Goal: Communication & Community: Answer question/provide support

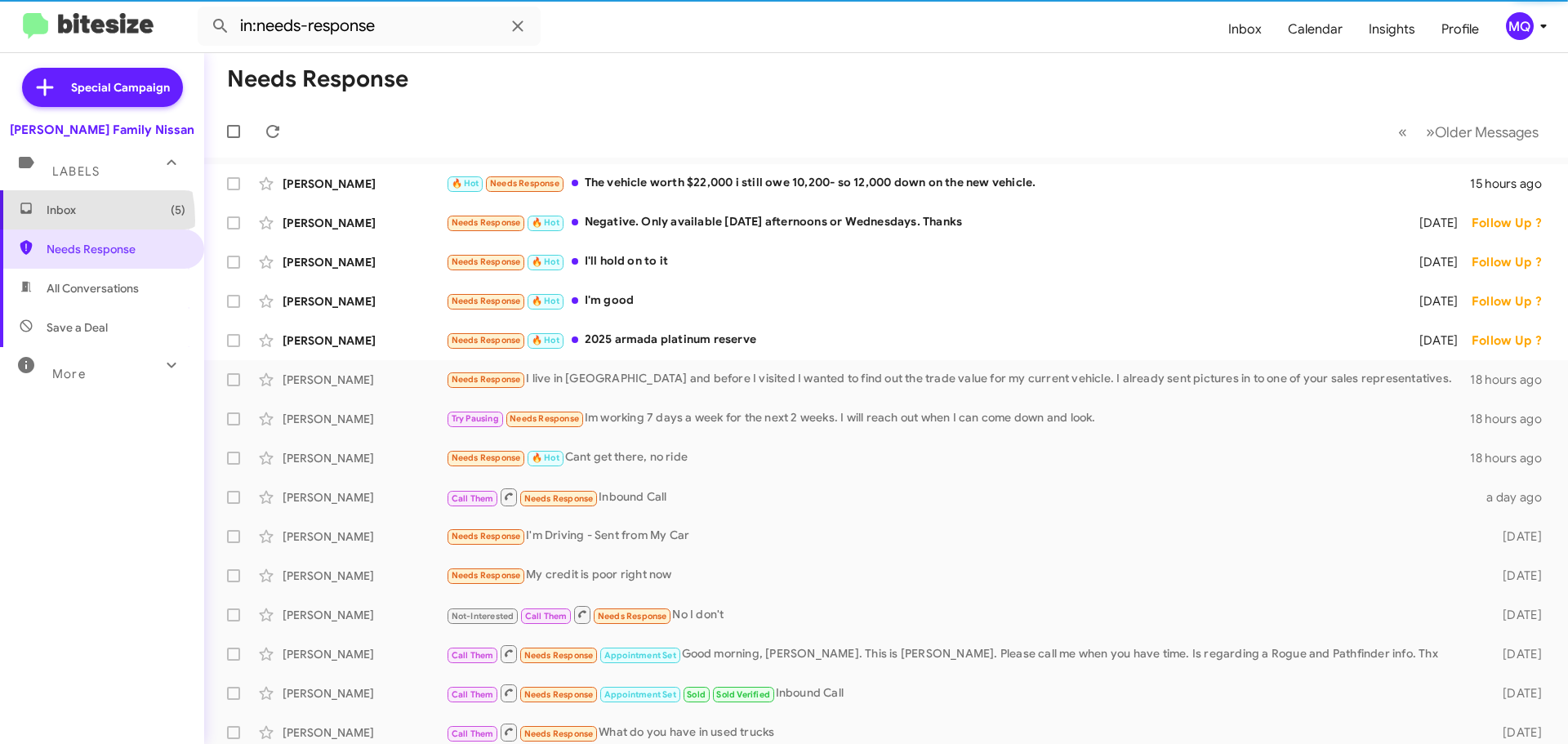
click at [45, 221] on span "Inbox (5)" at bounding box center [102, 210] width 204 height 40
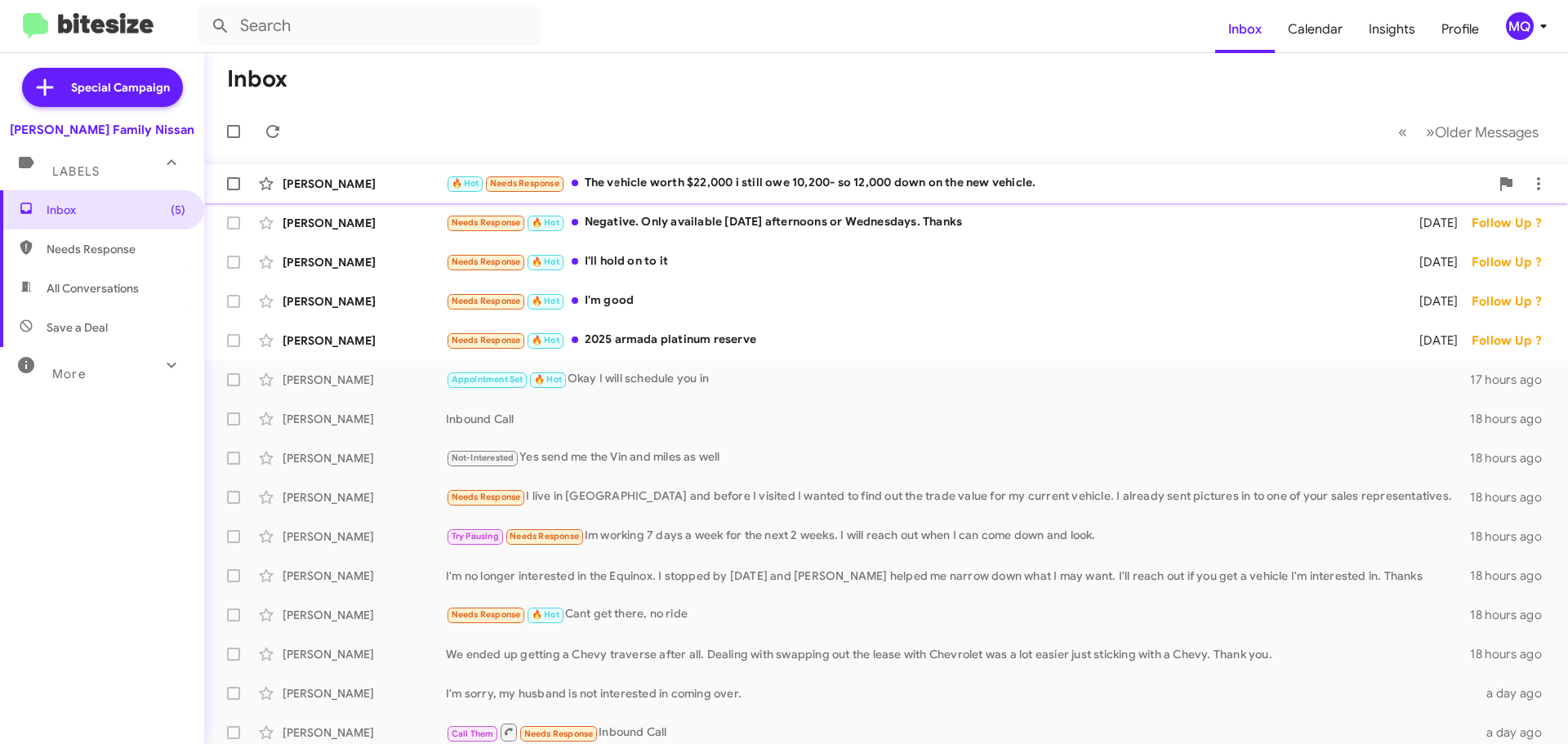
click at [844, 197] on div "[PERSON_NAME] 🔥 Hot Needs Response The vehicle worth $22,000 i still owe 10,200…" at bounding box center [886, 183] width 1338 height 33
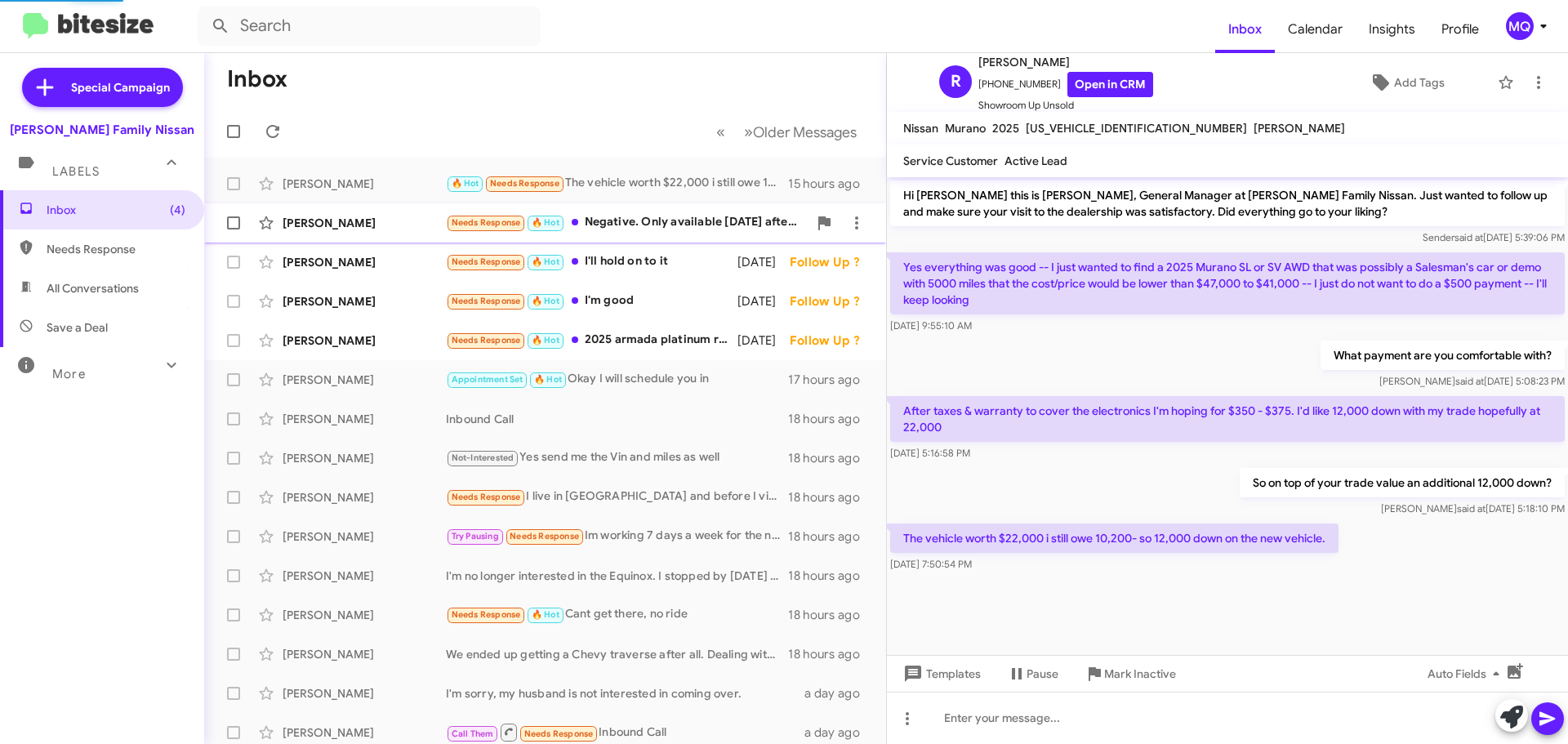
click at [653, 223] on div "Needs Response 🔥 Hot Negative. Only available [DATE] afternoons or Wednesdays. …" at bounding box center [627, 222] width 362 height 19
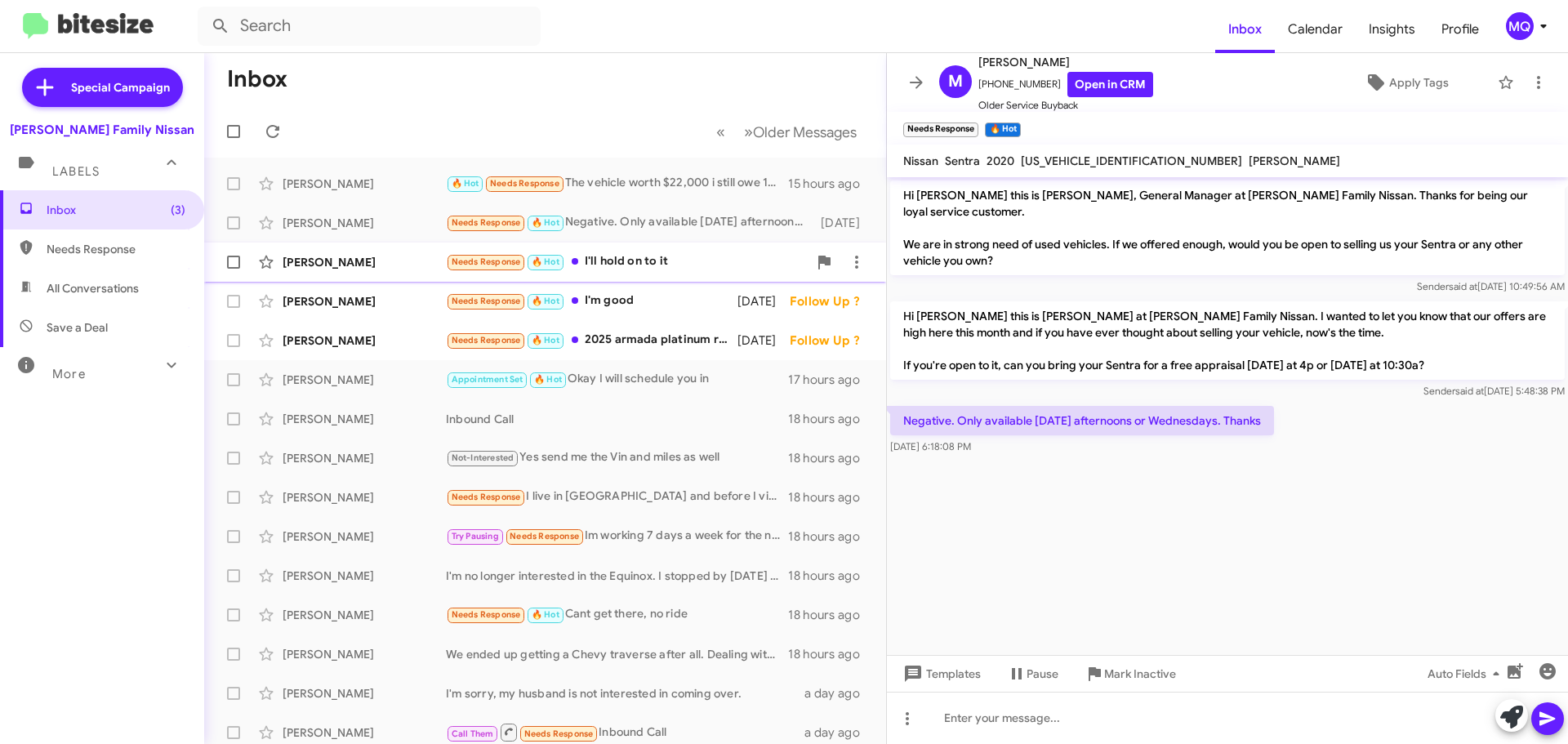
click at [613, 256] on div "Needs Response 🔥 Hot I'll hold on to it" at bounding box center [627, 262] width 362 height 19
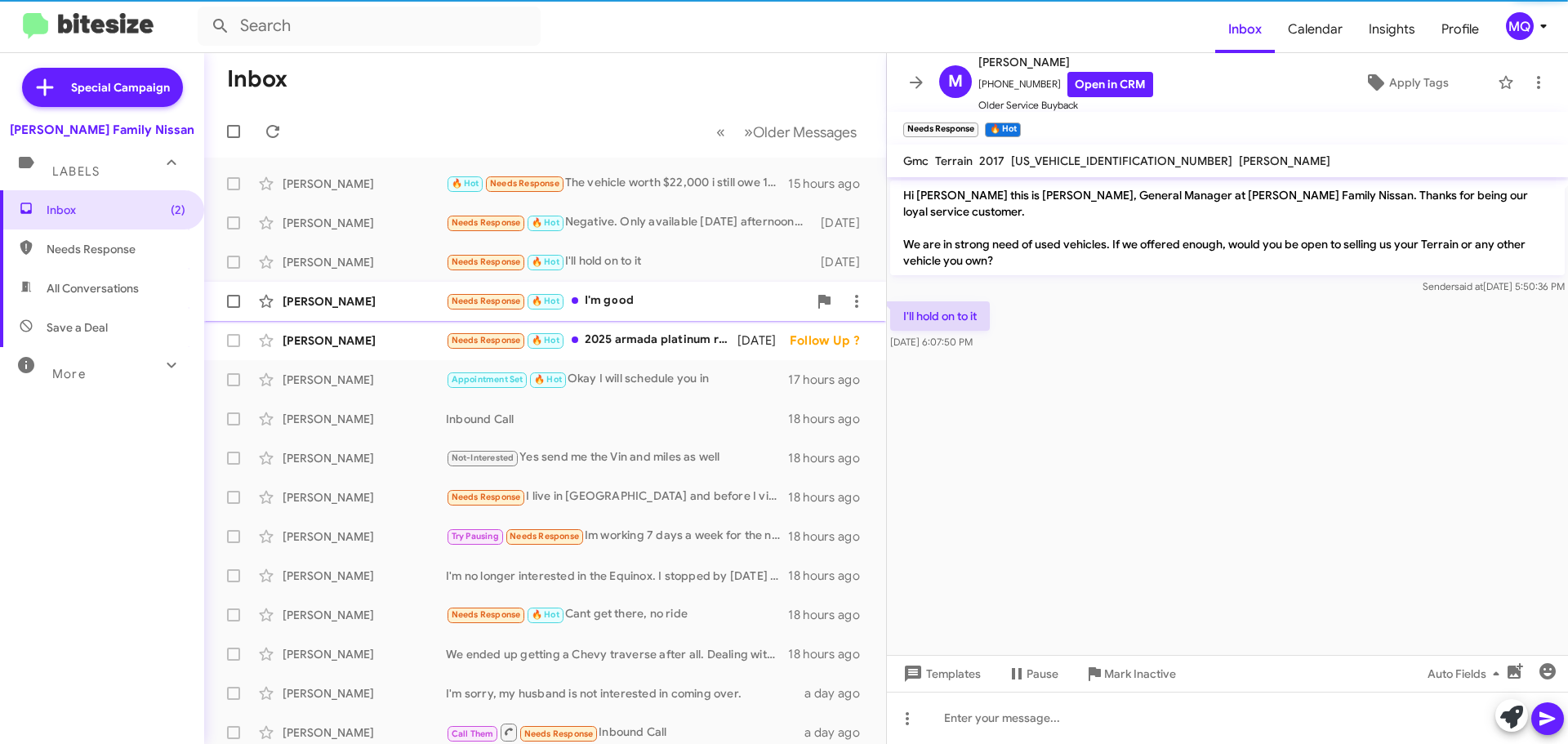
click at [614, 304] on div "Needs Response 🔥 Hot I'm good" at bounding box center [627, 301] width 362 height 19
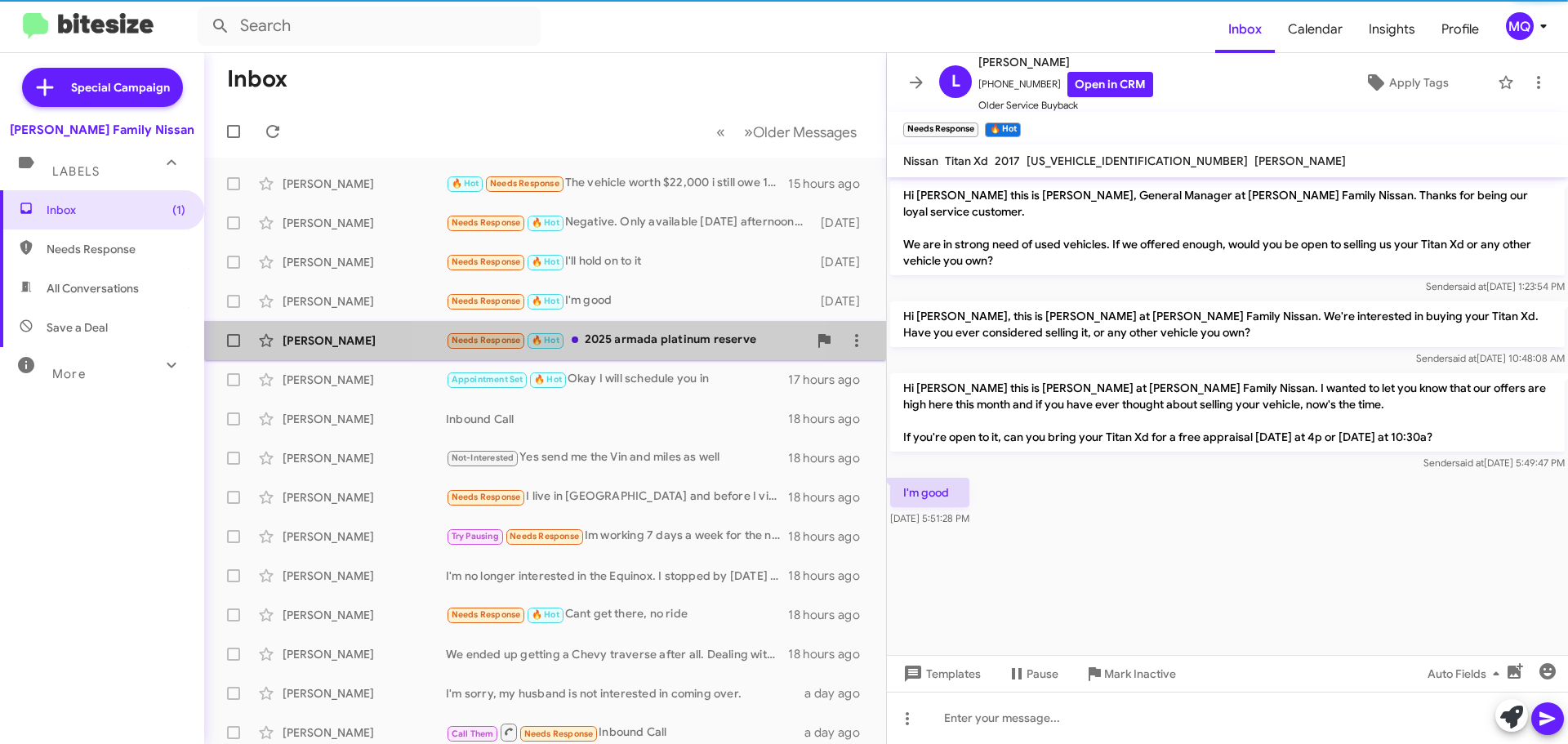
click at [626, 338] on div "Needs Response 🔥 Hot 2025 armada platinum reserve" at bounding box center [627, 340] width 362 height 19
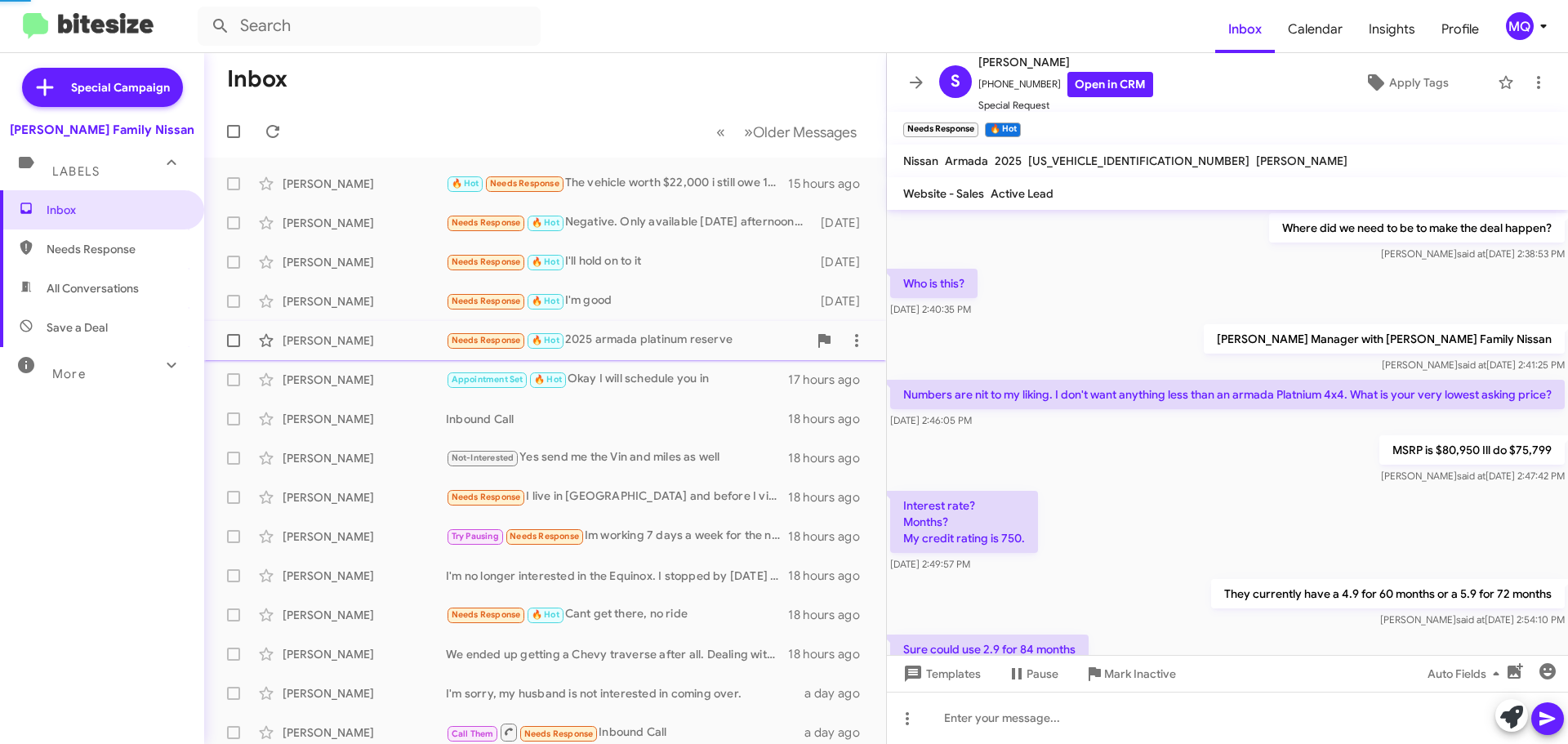
scroll to position [1401, 0]
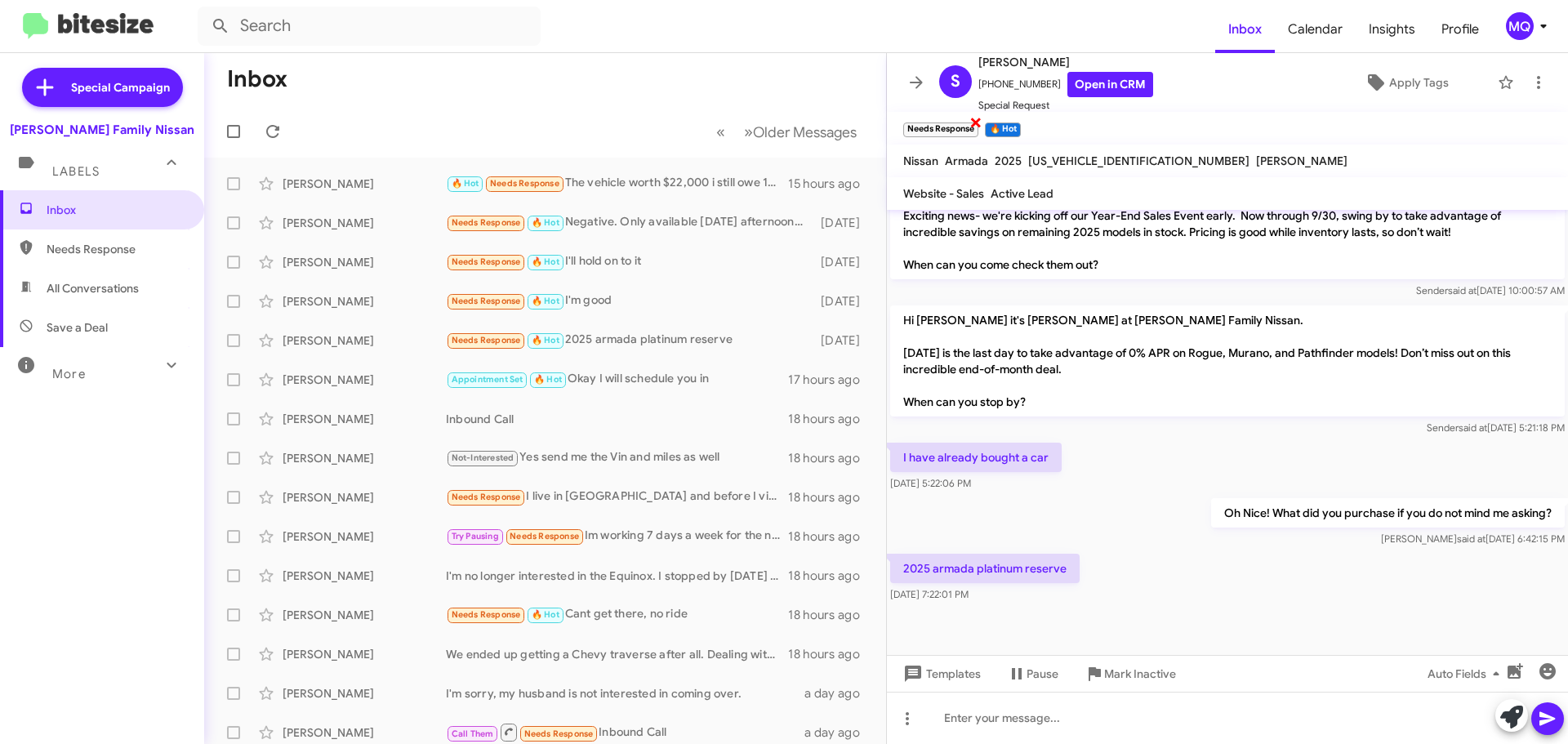
click at [974, 123] on span "×" at bounding box center [976, 121] width 13 height 19
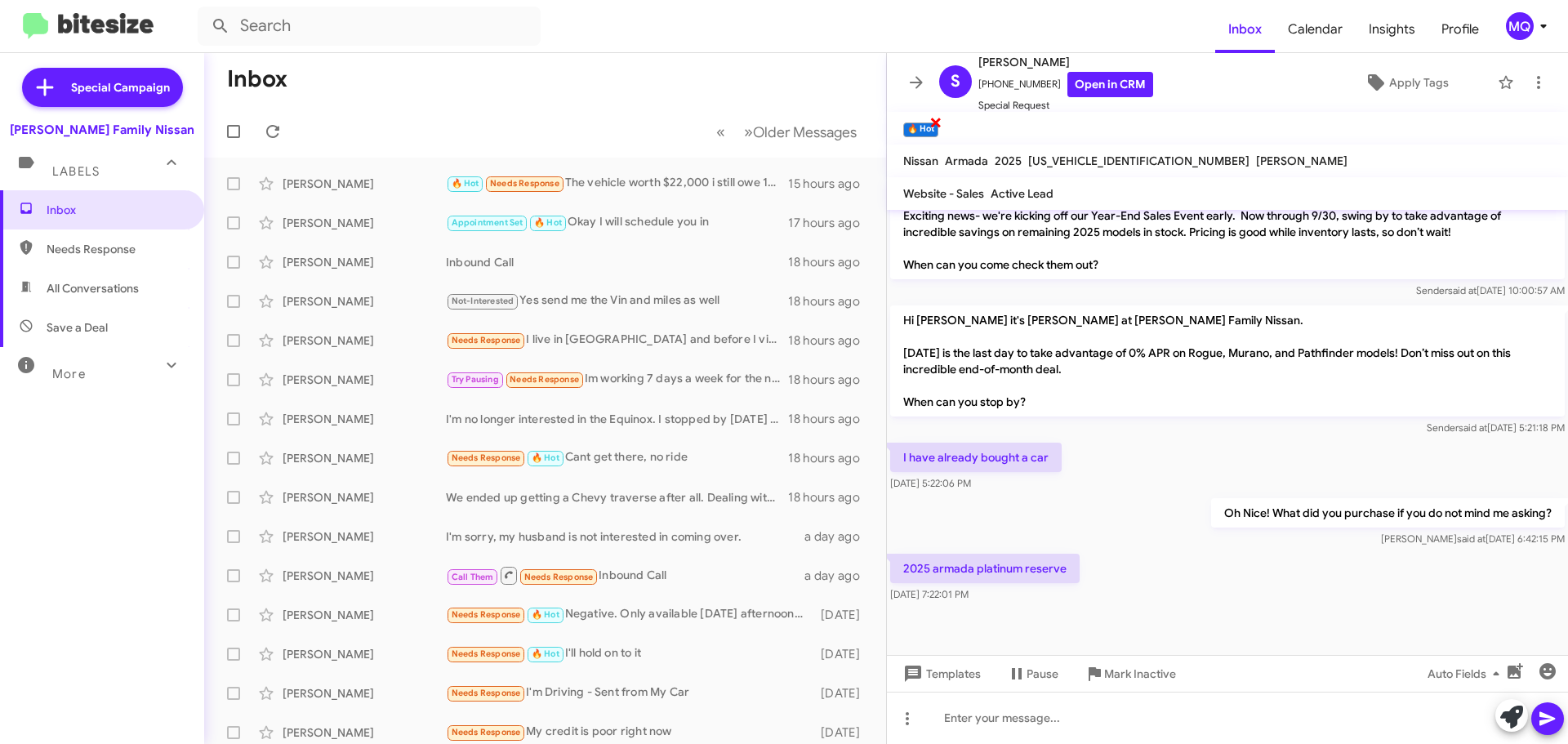
click at [936, 124] on span "×" at bounding box center [936, 121] width 13 height 19
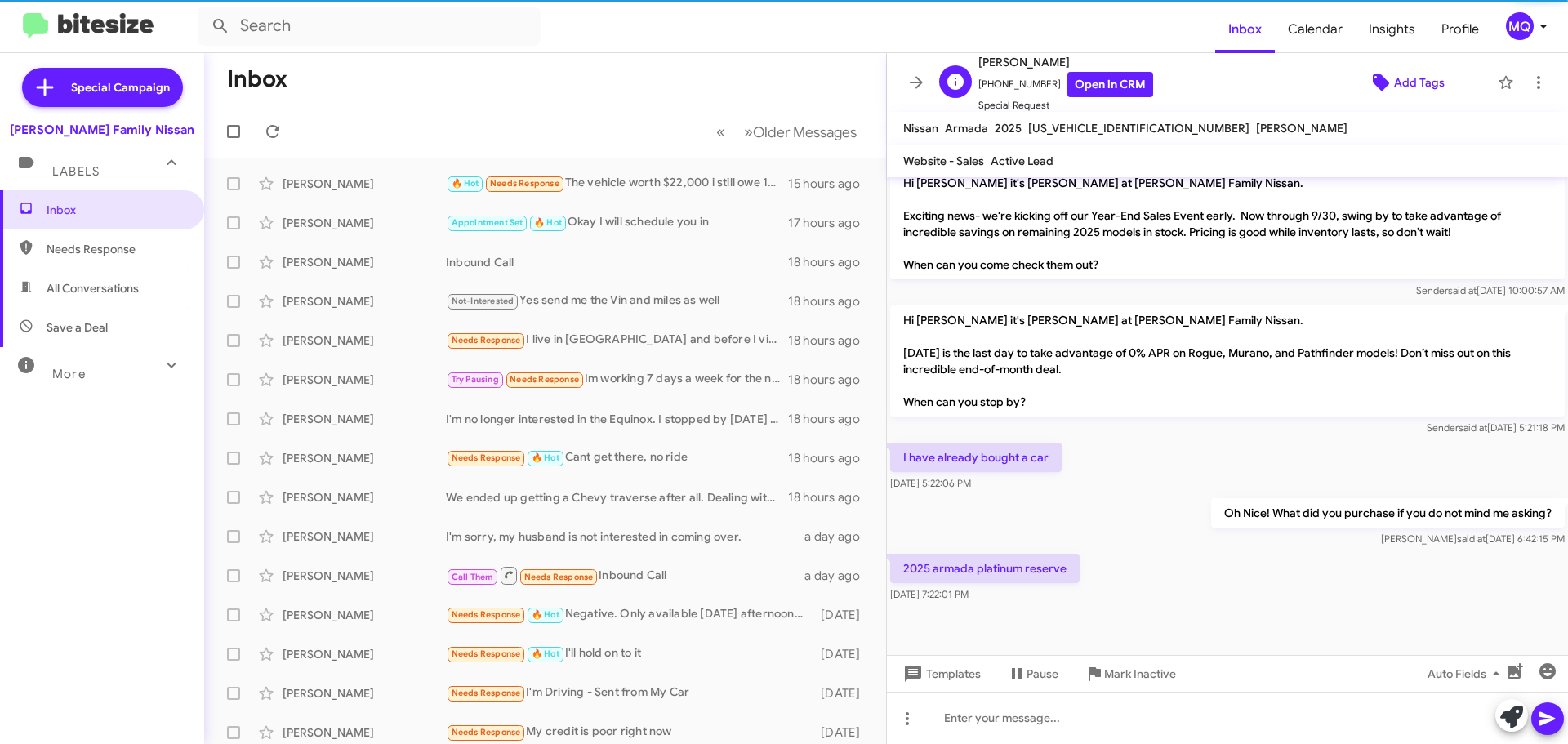
click at [1407, 80] on span "Add Tags" at bounding box center [1419, 82] width 50 height 29
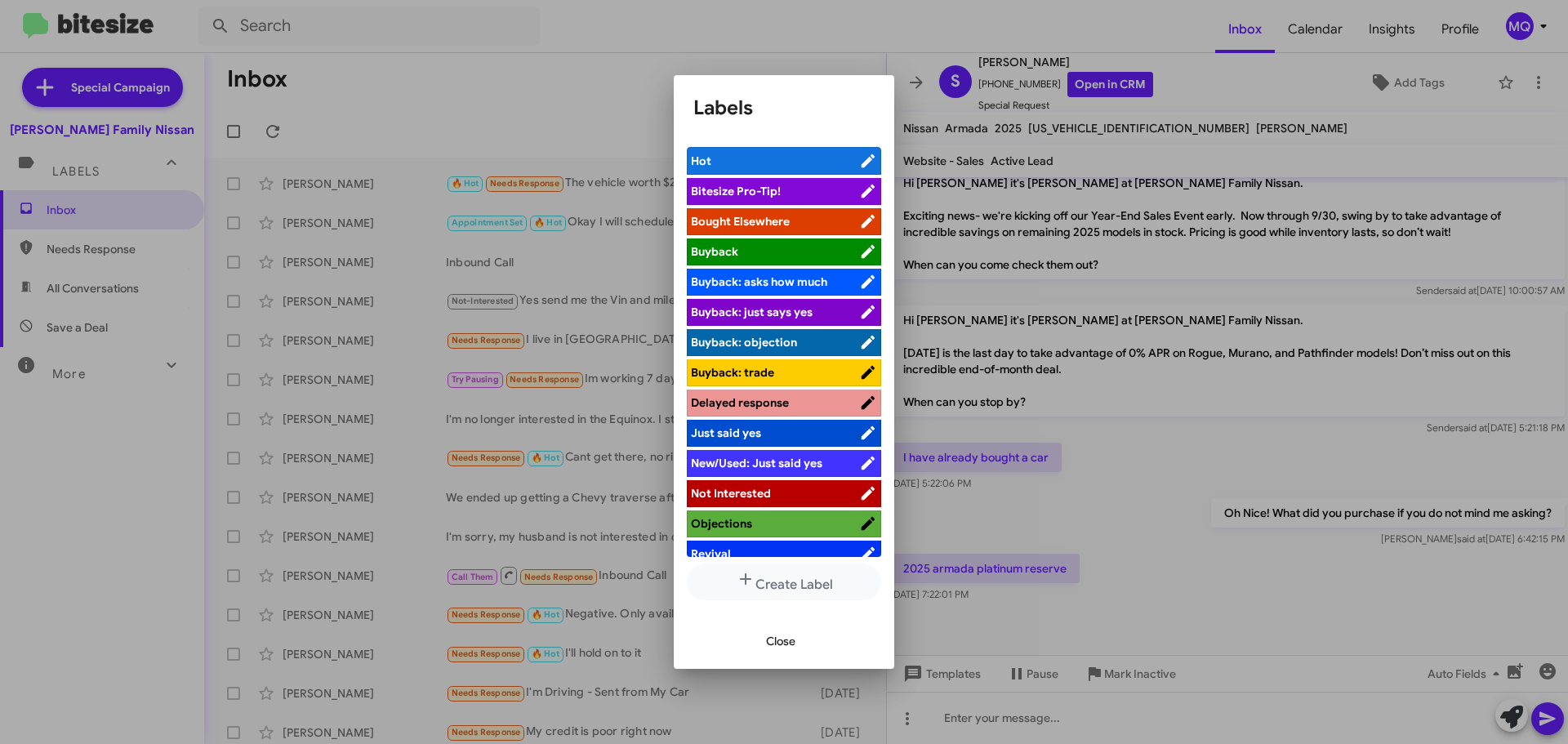
click at [746, 214] on span "Bought Elsewhere" at bounding box center [739, 221] width 98 height 14
click at [772, 648] on span "Close" at bounding box center [781, 641] width 29 height 29
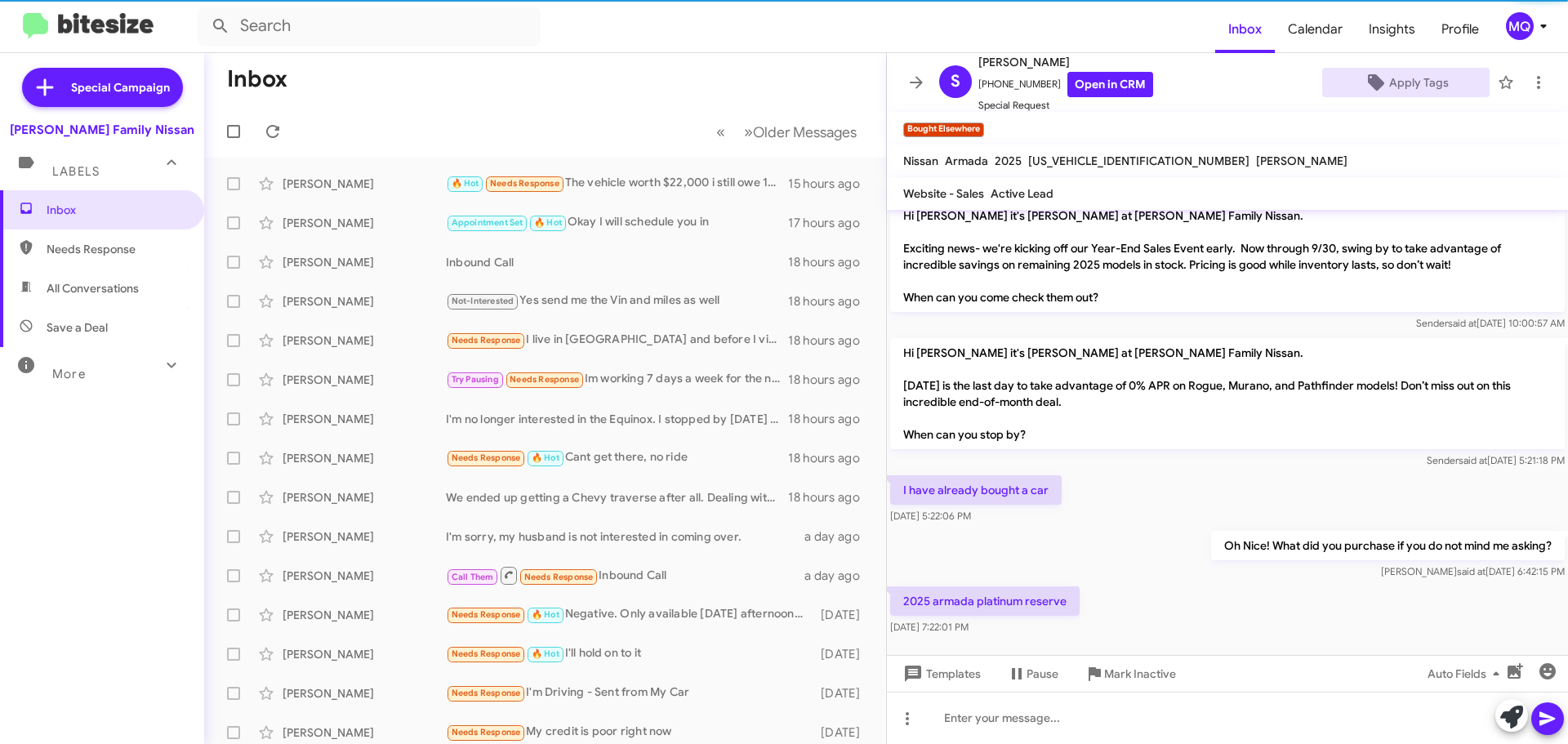
scroll to position [1401, 0]
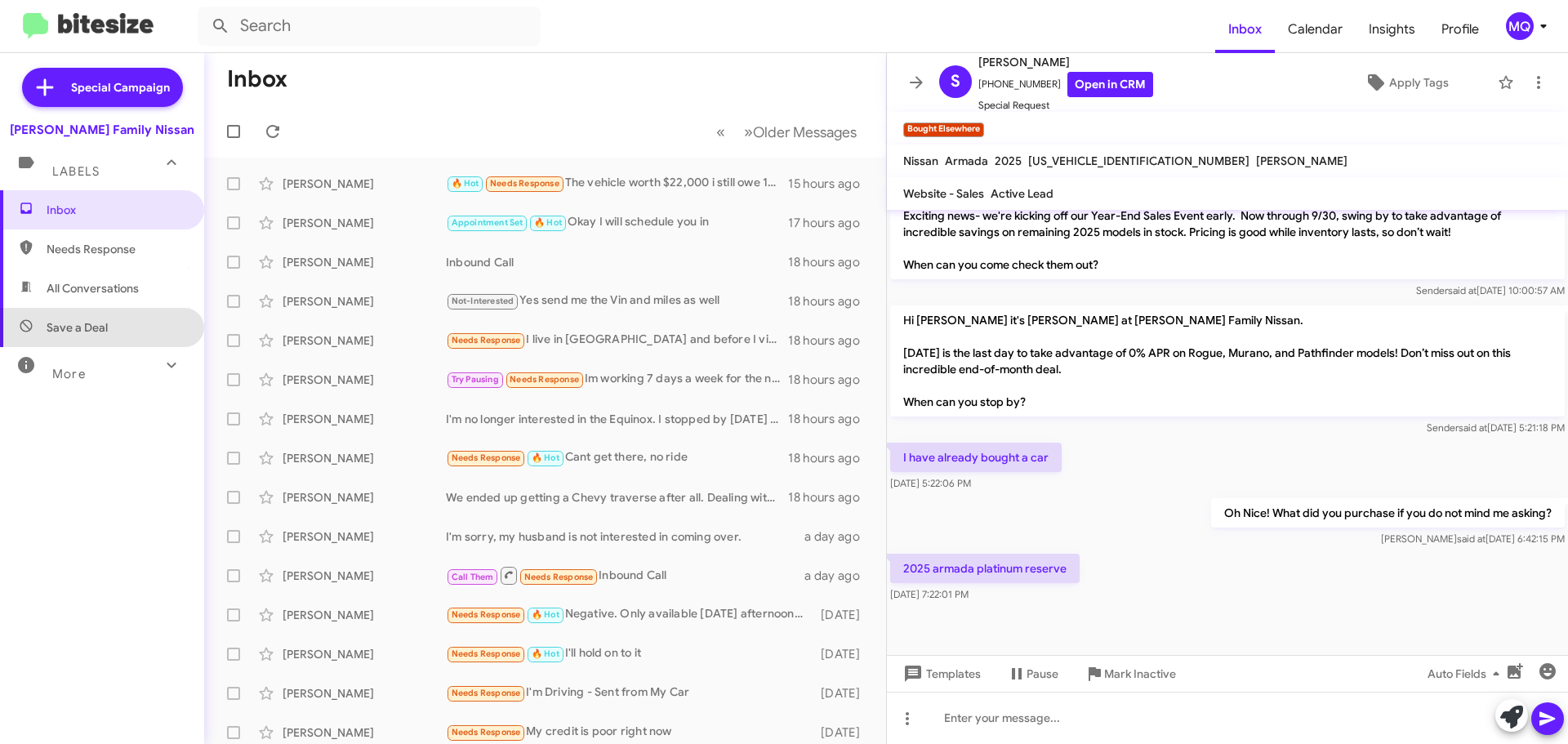
click at [124, 327] on span "Save a Deal" at bounding box center [102, 327] width 204 height 40
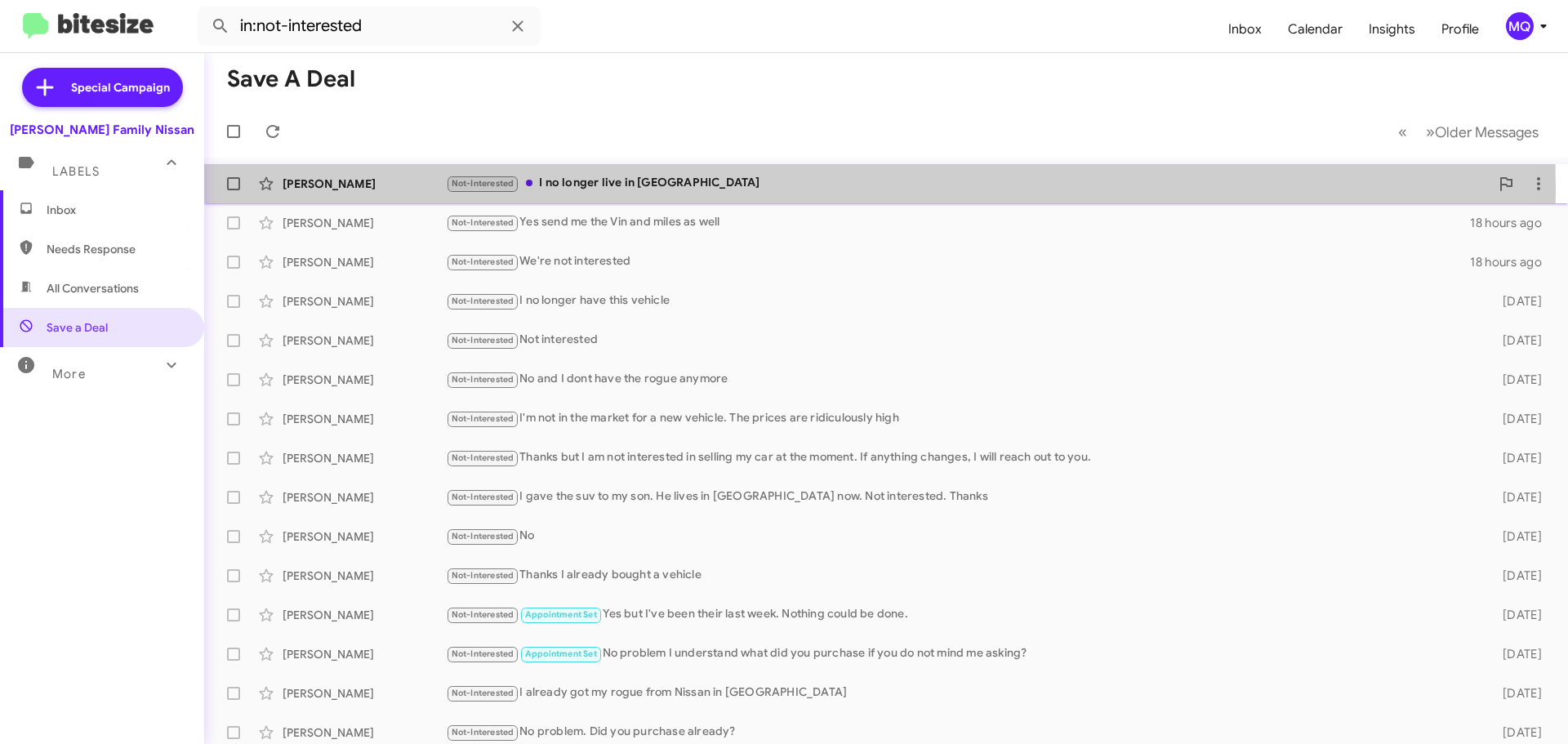
click at [612, 189] on div "Not-Interested I no longer live in [GEOGRAPHIC_DATA]" at bounding box center [967, 183] width 1044 height 19
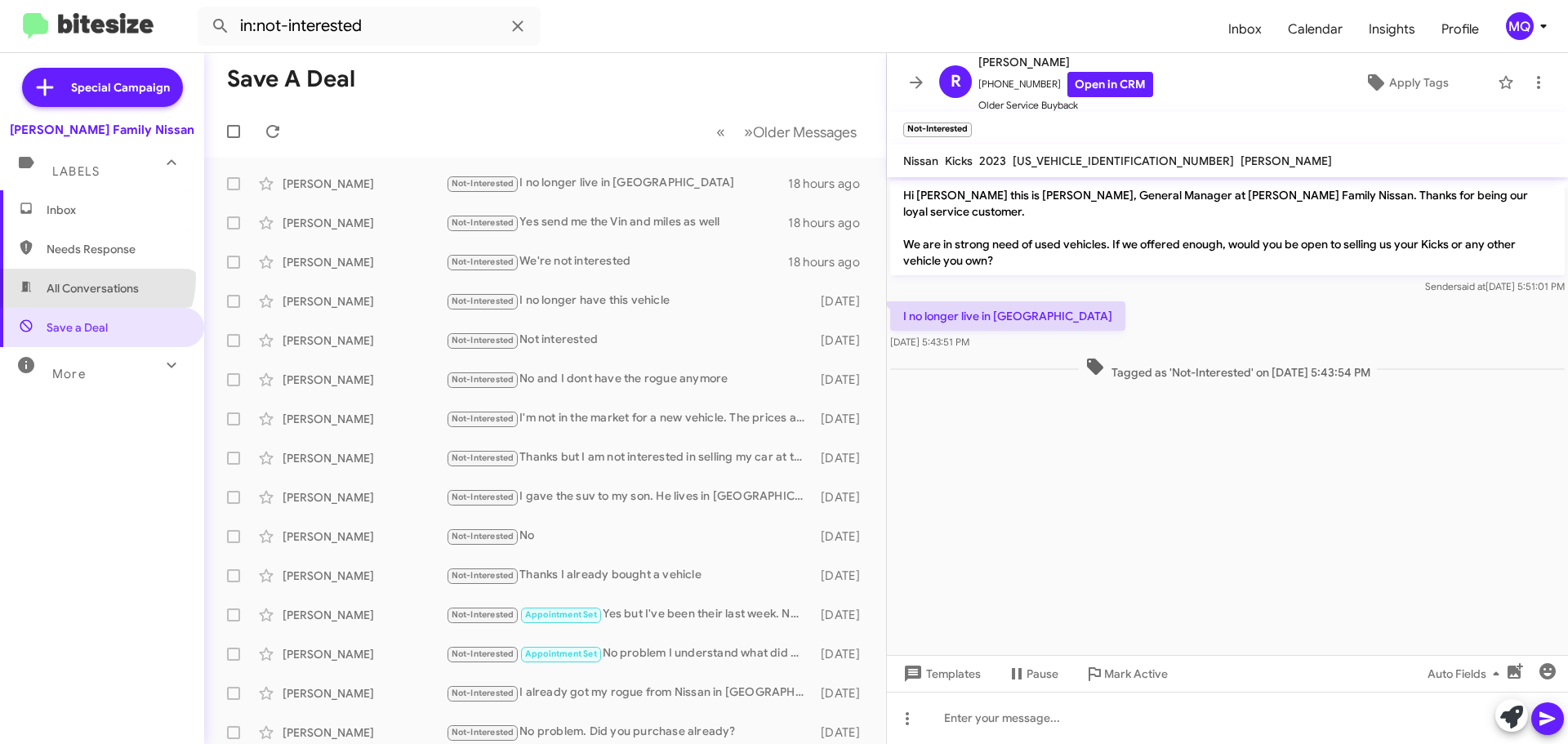
click at [90, 278] on span "All Conversations" at bounding box center [102, 288] width 204 height 40
type input "in:all-conversations"
